Goal: Use online tool/utility: Utilize a website feature to perform a specific function

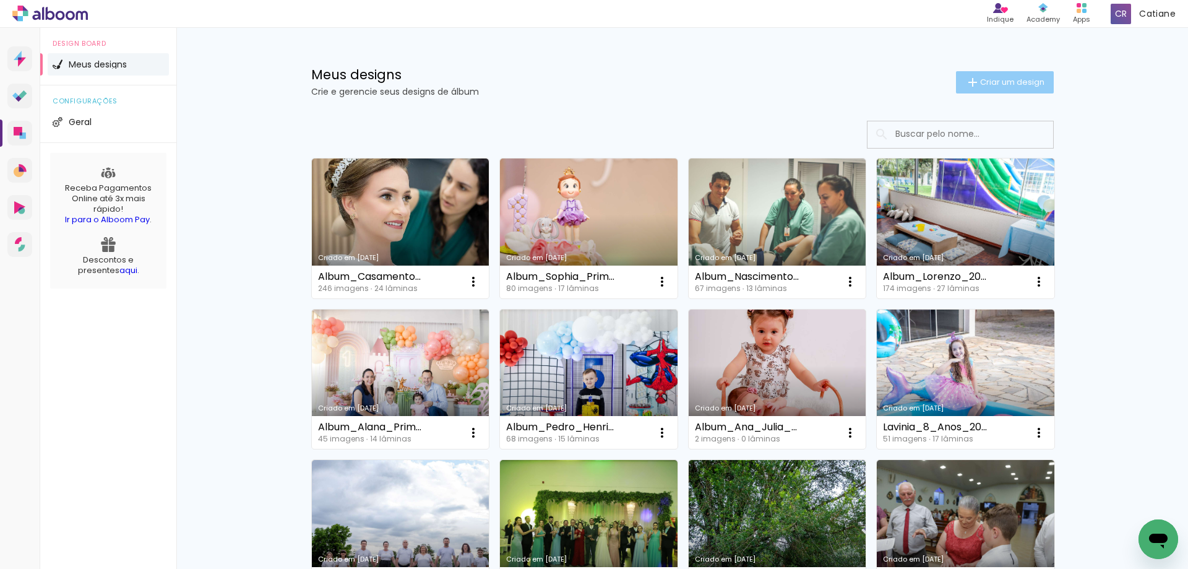
click at [1000, 75] on paper-button "Criar um design" at bounding box center [1005, 82] width 98 height 22
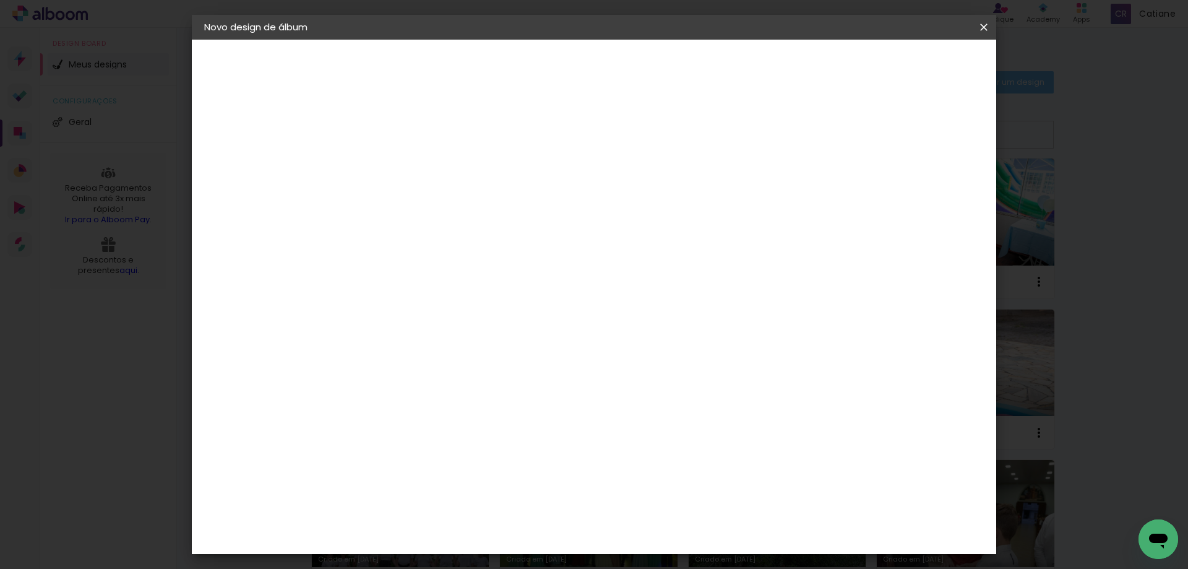
click at [407, 174] on input at bounding box center [407, 166] width 0 height 19
type input "Album_Camento_Patricia_Leandro_30X30"
click at [533, 72] on paper-button "Avançar" at bounding box center [503, 65] width 61 height 21
click at [600, 194] on paper-item "Grupo Foto Sul" at bounding box center [501, 210] width 198 height 42
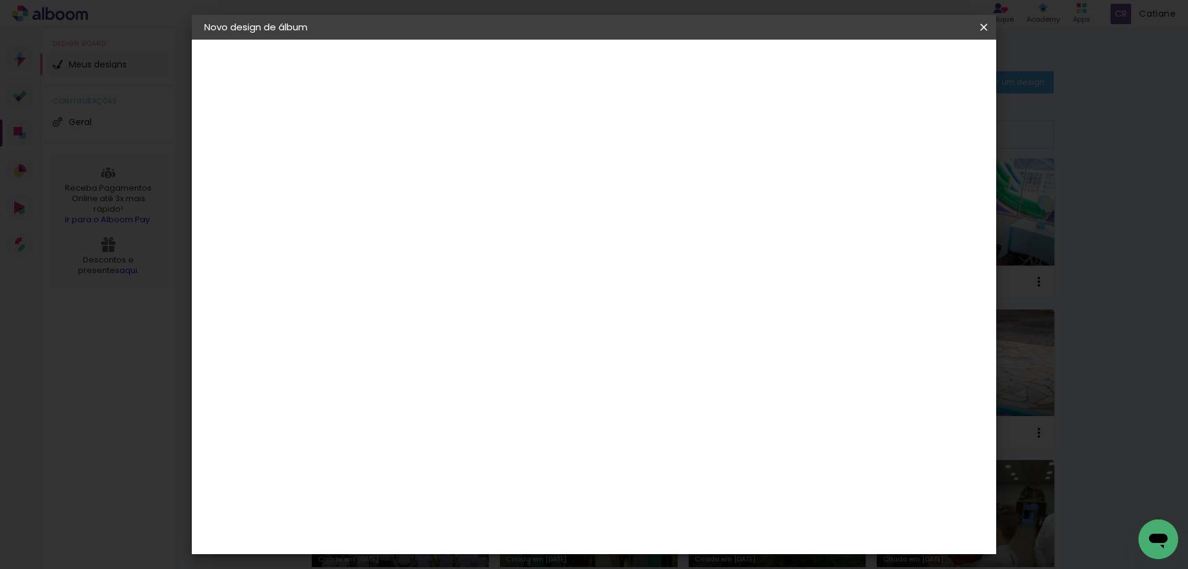
click at [0, 0] on slot "Avançar" at bounding box center [0, 0] width 0 height 0
click at [0, 0] on slot "Mostrar sangria" at bounding box center [0, 0] width 0 height 0
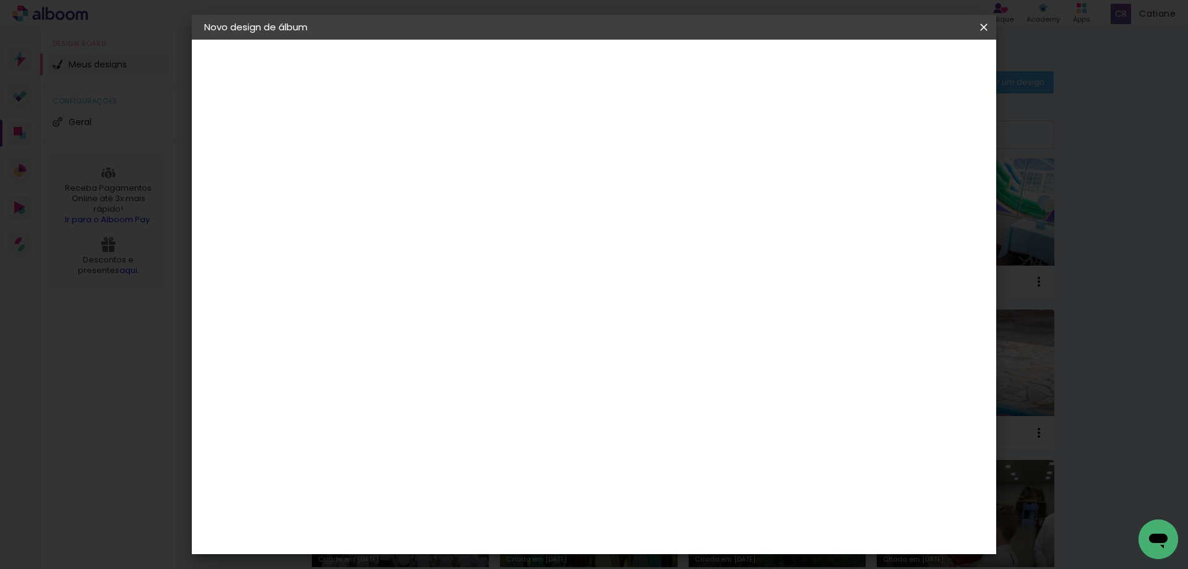
type paper-checkbox "on"
click at [937, 79] on header "Revisão Verifique as configurações do seu álbum. Voltar Iniciar design" at bounding box center [645, 72] width 585 height 64
click at [906, 68] on span "Iniciar design" at bounding box center [878, 65] width 56 height 9
